Goal: Navigation & Orientation: Understand site structure

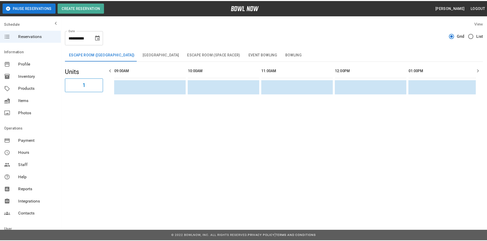
scroll to position [0, 606]
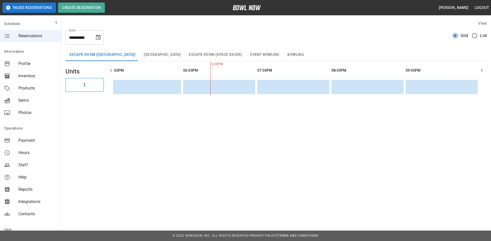
click at [34, 36] on span "Reservations" at bounding box center [37, 36] width 39 height 6
click at [27, 64] on span "Profile" at bounding box center [37, 64] width 39 height 6
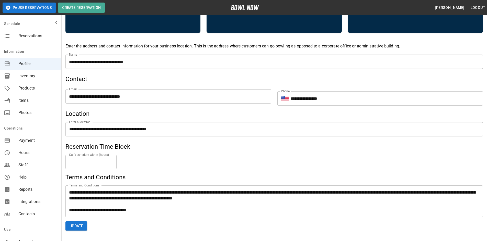
scroll to position [171, 0]
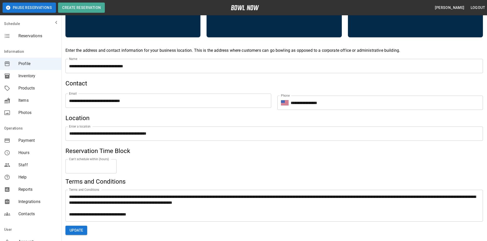
click at [53, 22] on icon "mailbox folders" at bounding box center [56, 22] width 6 height 6
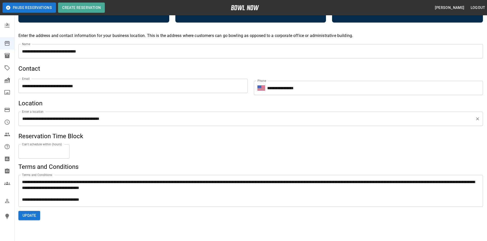
scroll to position [196, 0]
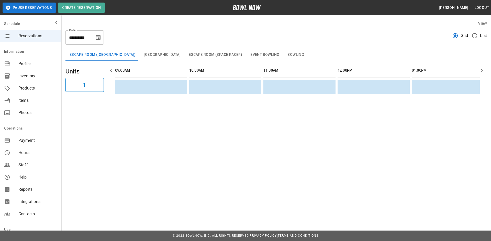
scroll to position [0, 606]
click at [30, 139] on span "Payment" at bounding box center [37, 141] width 39 height 6
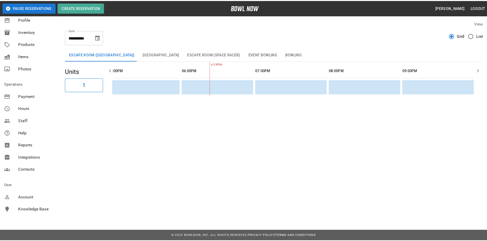
scroll to position [47, 0]
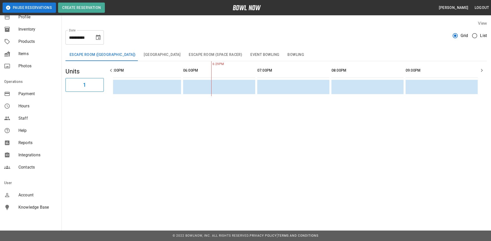
click at [31, 167] on span "Contacts" at bounding box center [37, 168] width 39 height 6
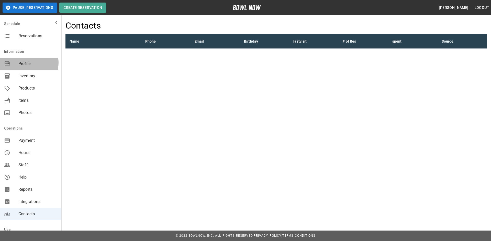
click at [27, 63] on span "Profile" at bounding box center [37, 64] width 39 height 6
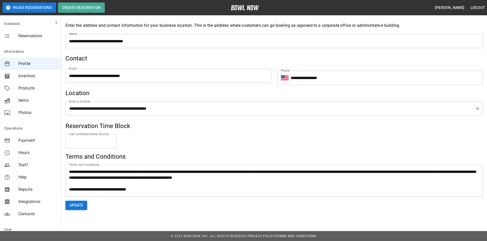
scroll to position [196, 0]
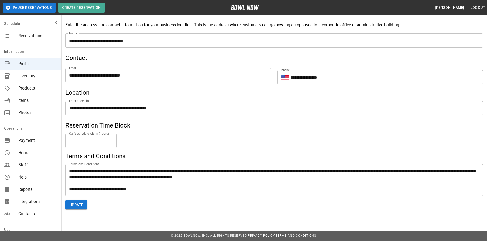
click at [26, 64] on span "Profile" at bounding box center [37, 64] width 39 height 6
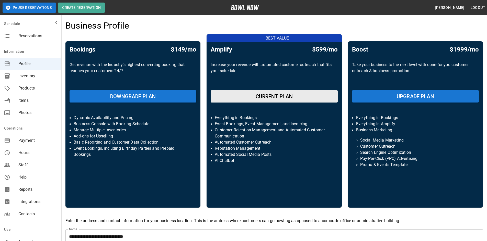
click at [26, 74] on span "Inventory" at bounding box center [37, 76] width 39 height 6
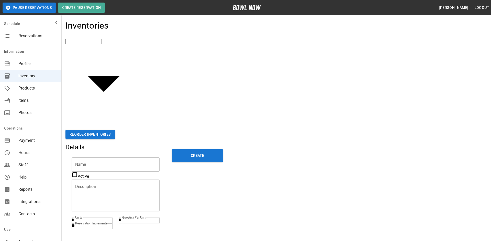
click at [24, 88] on span "Products" at bounding box center [37, 88] width 39 height 6
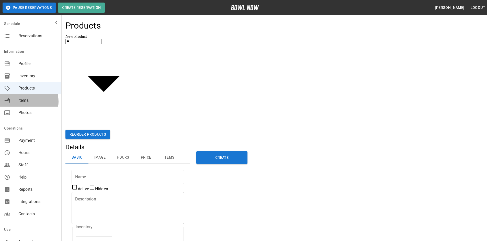
click at [23, 102] on span "Items" at bounding box center [37, 101] width 39 height 6
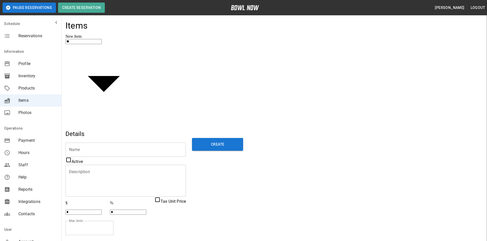
click at [29, 113] on span "Photos" at bounding box center [37, 113] width 39 height 6
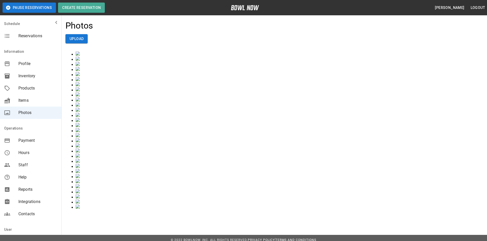
click at [24, 152] on span "Hours" at bounding box center [37, 153] width 39 height 6
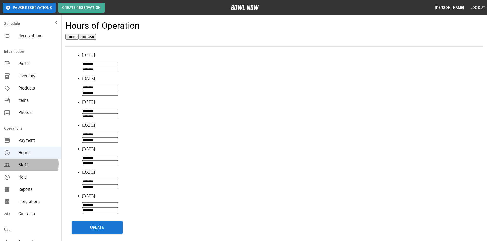
click at [24, 165] on span "Staff" at bounding box center [37, 165] width 39 height 6
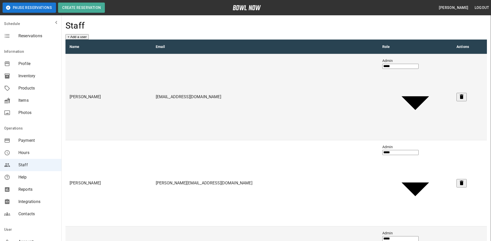
click at [26, 179] on span "Help" at bounding box center [37, 178] width 39 height 6
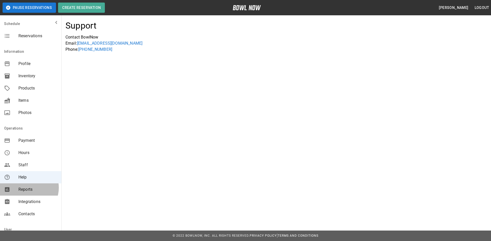
click at [27, 188] on span "Reports" at bounding box center [37, 190] width 39 height 6
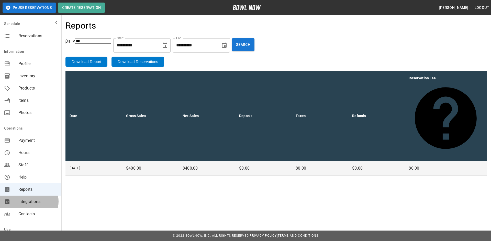
click at [27, 202] on span "Integrations" at bounding box center [37, 202] width 39 height 6
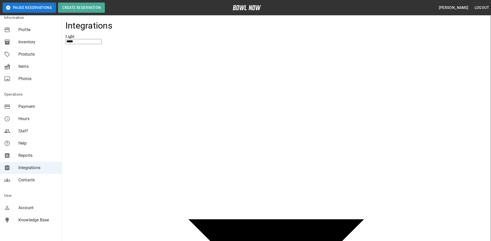
scroll to position [47, 0]
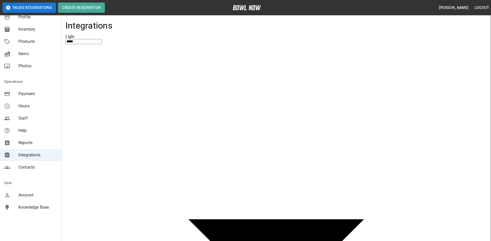
click at [29, 166] on span "Contacts" at bounding box center [37, 168] width 39 height 6
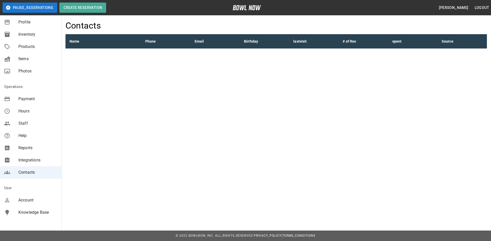
scroll to position [47, 0]
